Goal: Information Seeking & Learning: Learn about a topic

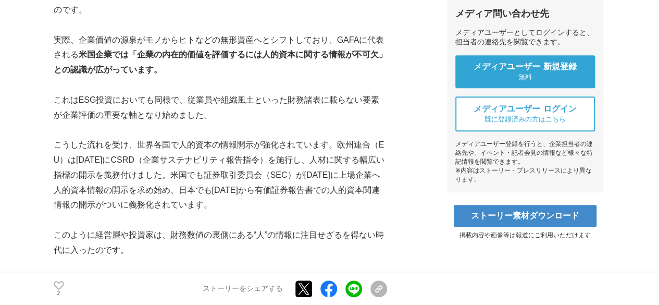
scroll to position [361, 0]
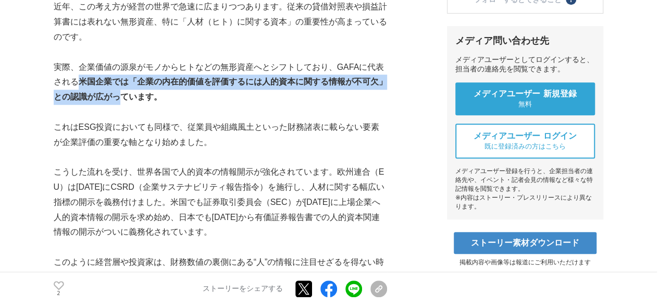
drag, startPoint x: 80, startPoint y: 83, endPoint x: 122, endPoint y: 103, distance: 46.4
click at [122, 101] on strong "米国企業では「企業の内在的価値を評価するには人的資本に関する情報が不可欠」との認識が広がっています。" at bounding box center [220, 89] width 333 height 24
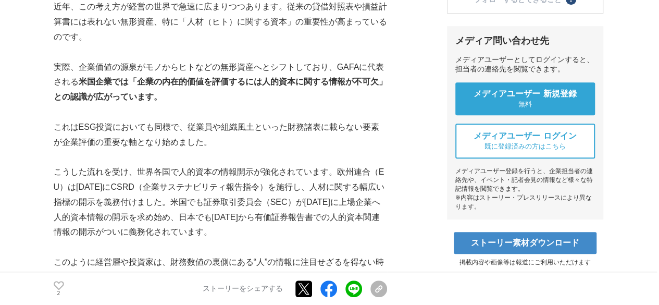
click at [156, 113] on p at bounding box center [220, 112] width 333 height 15
drag, startPoint x: 78, startPoint y: 128, endPoint x: 99, endPoint y: 129, distance: 21.4
click at [99, 129] on p "これはESG投資においても同様で、従業員や組織風土といった財務諸表に載らない要素が企業評価の重要な軸となり始めました。" at bounding box center [220, 135] width 333 height 30
click at [211, 150] on p at bounding box center [220, 157] width 333 height 15
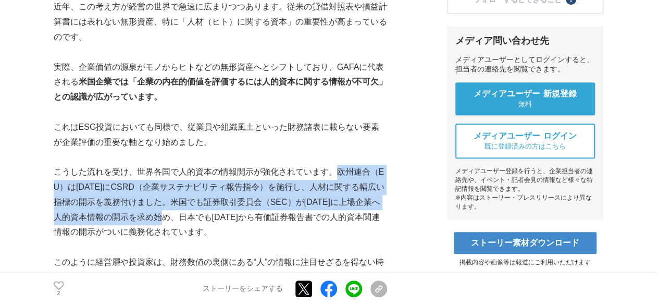
drag, startPoint x: 332, startPoint y: 170, endPoint x: 174, endPoint y: 212, distance: 163.8
click at [174, 212] on p "こうした流れを受け、世界各国で人的資本の情報開示が強化されています。欧州連合（EU）は[DATE]にCSRD（企業サステナビリティ報告指令）を施行し、人材に関…" at bounding box center [220, 202] width 333 height 75
click at [225, 201] on p "こうした流れを受け、世界各国で人的資本の情報開示が強化されています。欧州連合（EU）は[DATE]にCSRD（企業サステナビリティ報告指令）を施行し、人材に関…" at bounding box center [220, 202] width 333 height 75
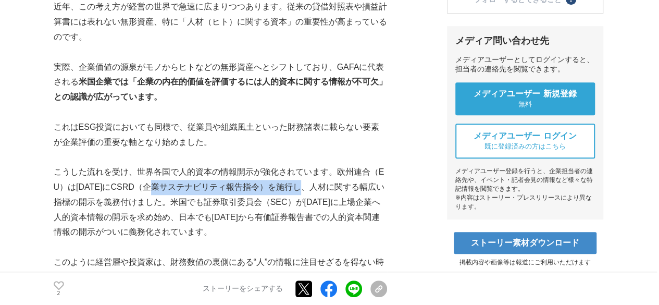
drag, startPoint x: 310, startPoint y: 190, endPoint x: 158, endPoint y: 191, distance: 151.6
click at [158, 191] on p "こうした流れを受け、世界各国で人的資本の情報開示が強化されています。欧州連合（EU）は[DATE]にCSRD（企業サステナビリティ報告指令）を施行し、人材に関…" at bounding box center [220, 202] width 333 height 75
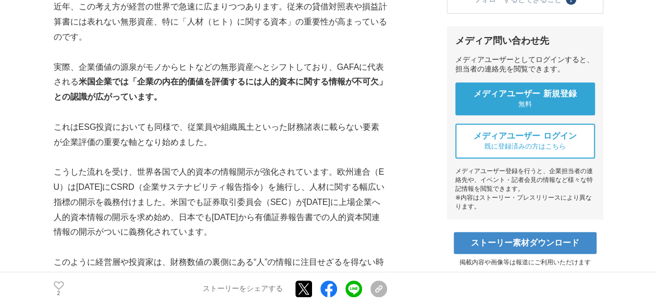
click at [135, 222] on p "こうした流れを受け、世界各国で人的資本の情報開示が強化されています。欧州連合（EU）は[DATE]にCSRD（企業サステナビリティ報告指令）を施行し、人材に関…" at bounding box center [220, 202] width 333 height 75
drag, startPoint x: 54, startPoint y: 220, endPoint x: 154, endPoint y: 219, distance: 100.0
click at [154, 219] on p "こうした流れを受け、世界各国で人的資本の情報開示が強化されています。欧州連合（EU）は[DATE]にCSRD（企業サステナビリティ報告指令）を施行し、人材に関…" at bounding box center [220, 202] width 333 height 75
copy p "人的資本情報の開示を求め"
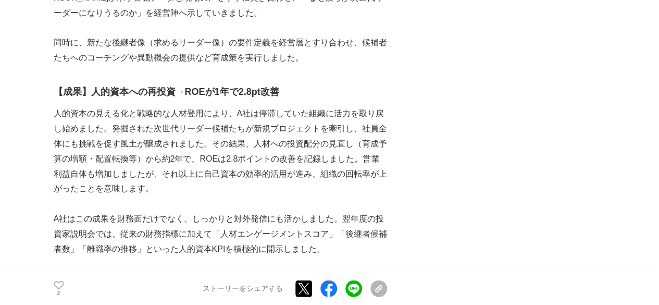
scroll to position [2969, 0]
